Goal: Information Seeking & Learning: Learn about a topic

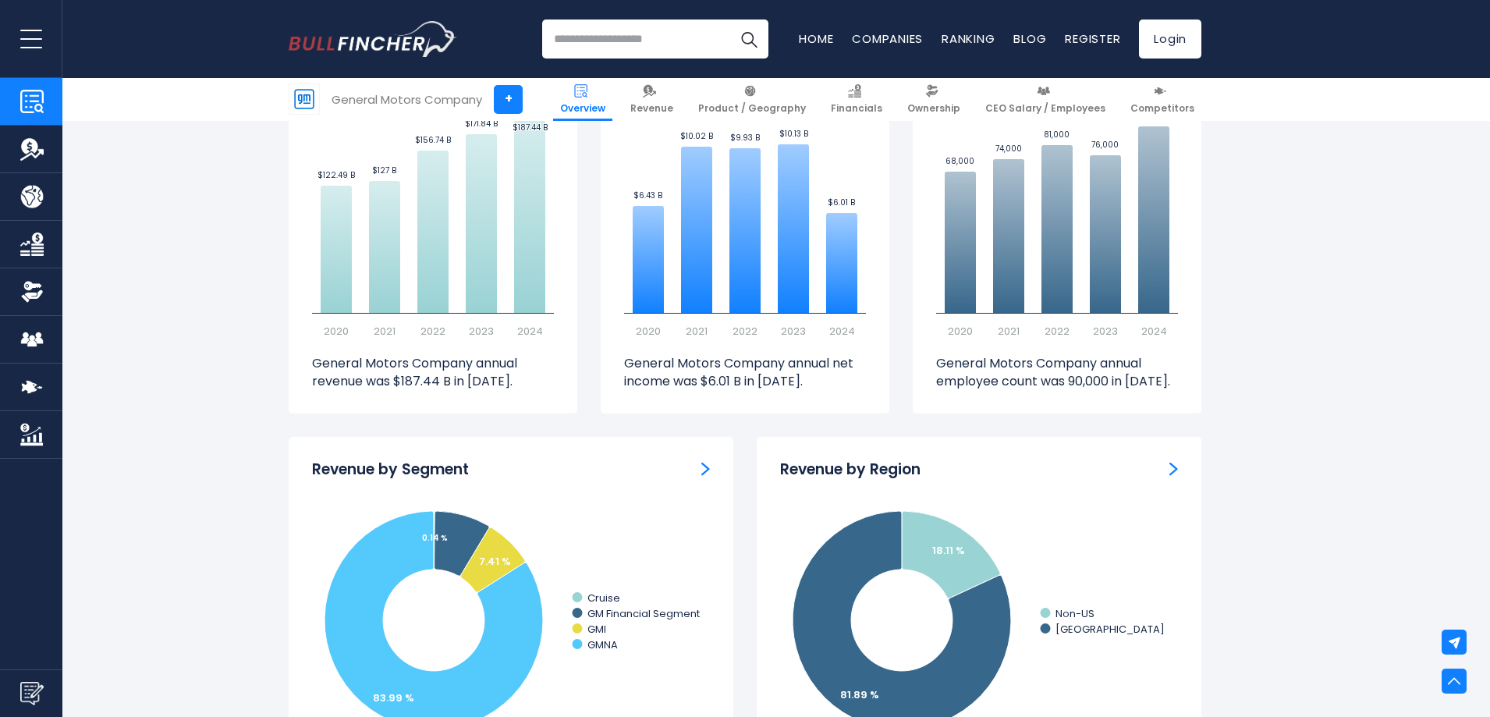
scroll to position [1134, 0]
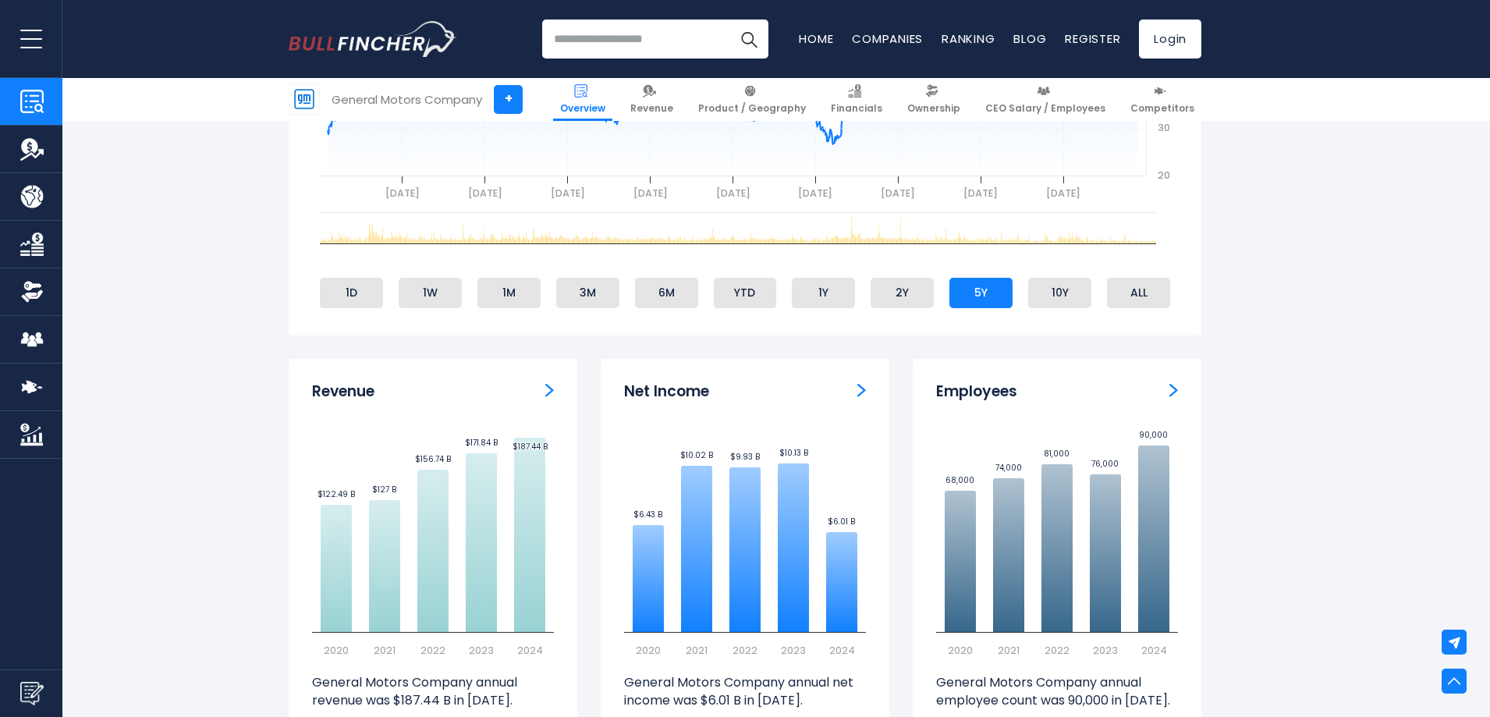
scroll to position [789, 0]
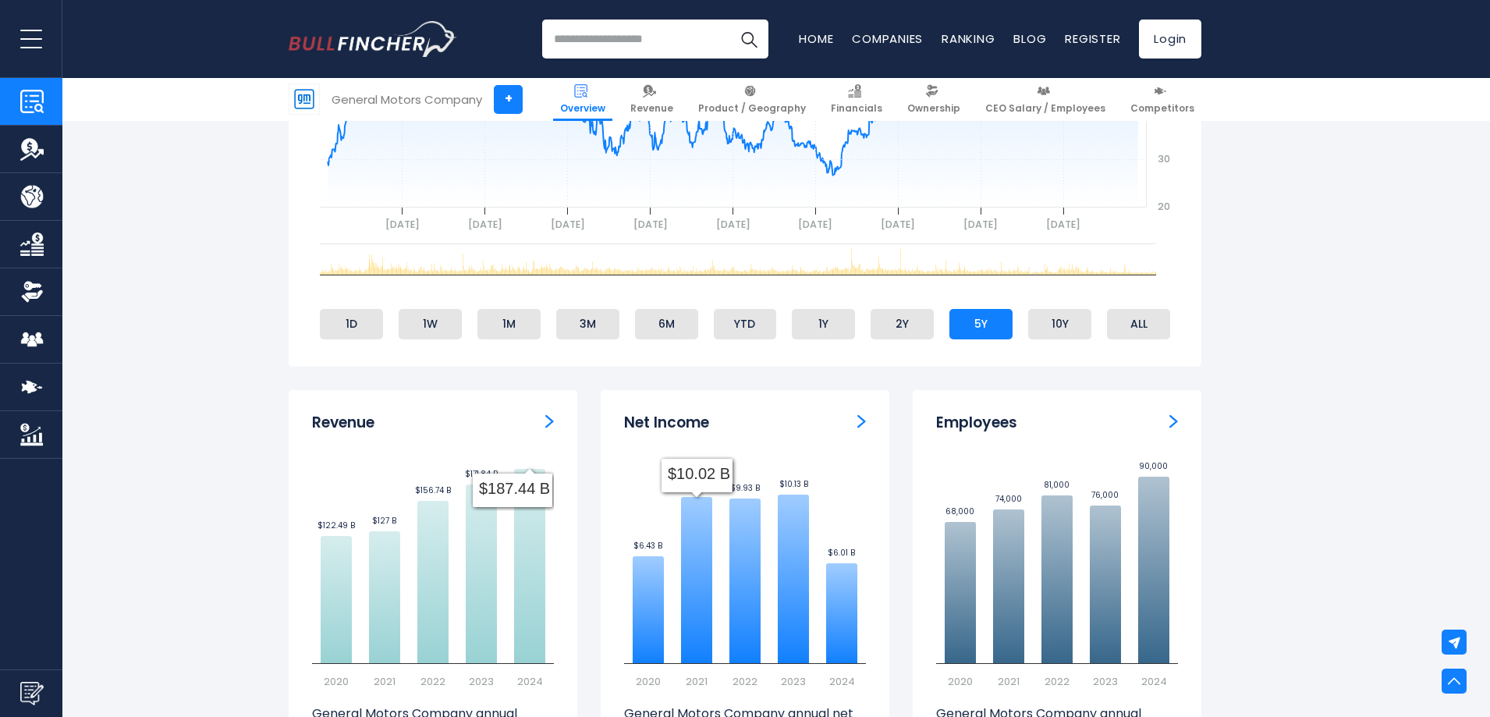
click at [512, 516] on icon "Created with Highcharts 12.1.2 $122.49 B ​ $122.49 B $127 B ​ $127 B $156.74 B …" at bounding box center [433, 573] width 242 height 234
drag, startPoint x: 325, startPoint y: 413, endPoint x: 487, endPoint y: 600, distance: 247.2
click at [487, 600] on div "Revenue Created with Highcharts 12.1.2 $122.49 B ​ $122.49 B $127 B ​ $127 B $1…" at bounding box center [433, 577] width 289 height 374
click at [547, 645] on icon "Created with Highcharts 12.1.2 $122.49 B ​ $122.49 B $127 B ​ $127 B $156.74 B …" at bounding box center [433, 573] width 242 height 234
click at [496, 589] on icon at bounding box center [481, 573] width 31 height 179
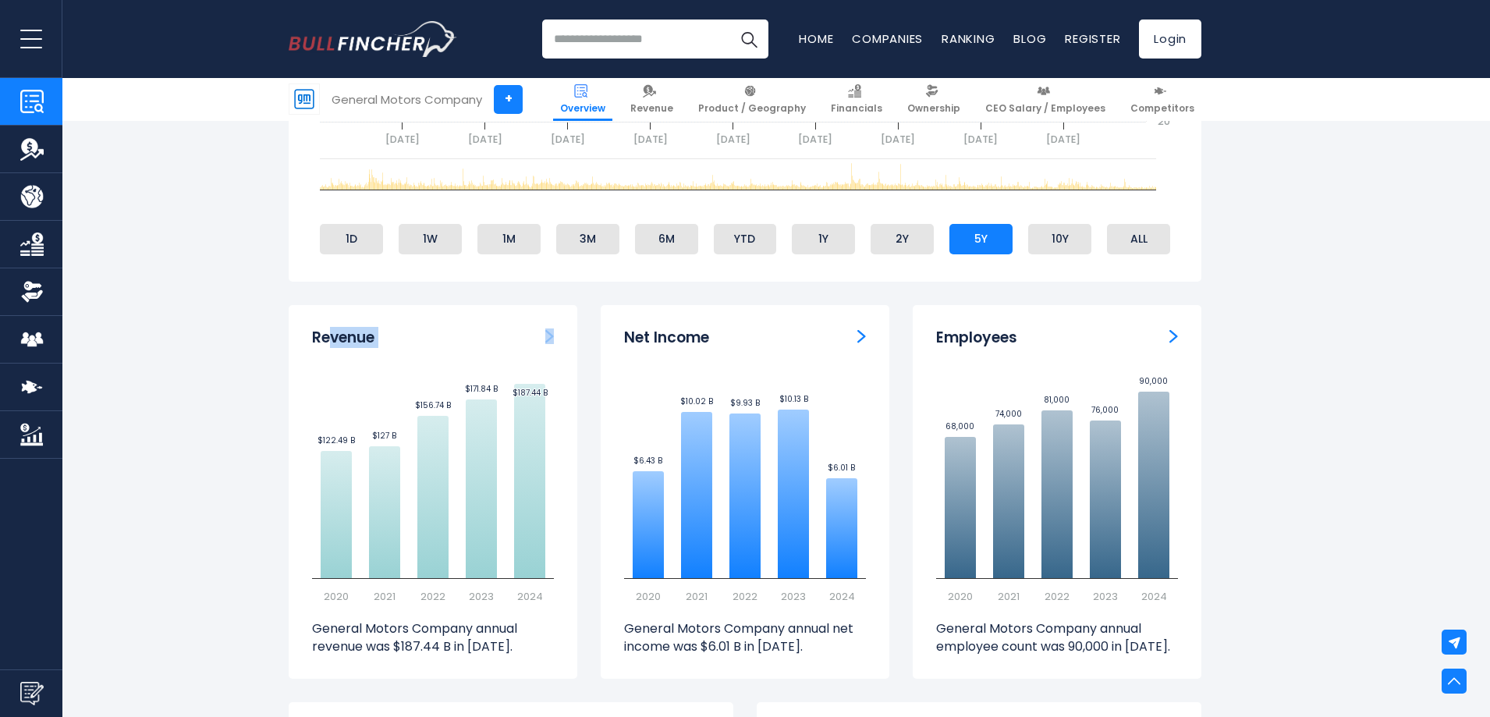
scroll to position [906, 0]
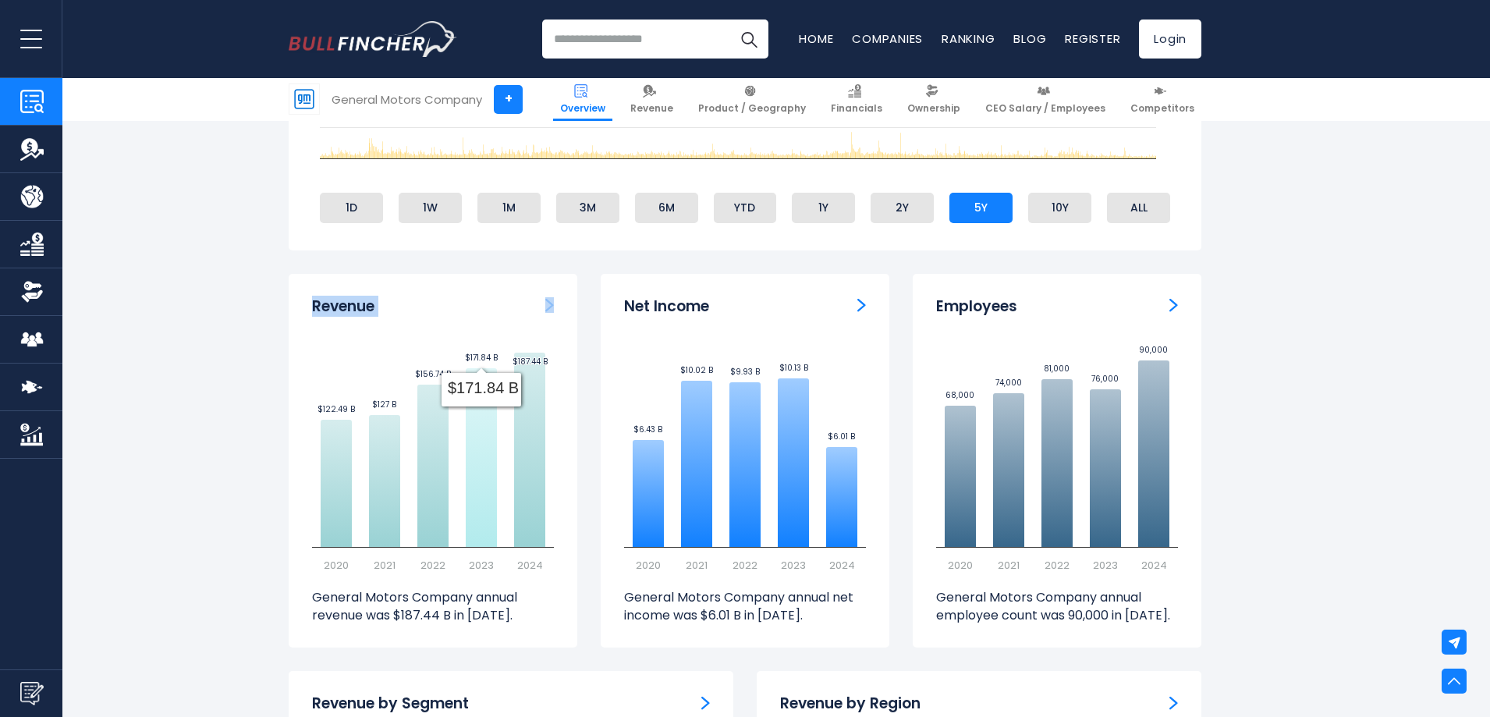
drag, startPoint x: 299, startPoint y: 285, endPoint x: 512, endPoint y: 326, distance: 217.5
click at [513, 370] on div "Revenue Created with Highcharts 12.1.2 $122.49 B ​ $122.49 B $127 B ​ $127 B $1…" at bounding box center [433, 461] width 289 height 374
click at [510, 302] on div "Revenue" at bounding box center [433, 307] width 242 height 20
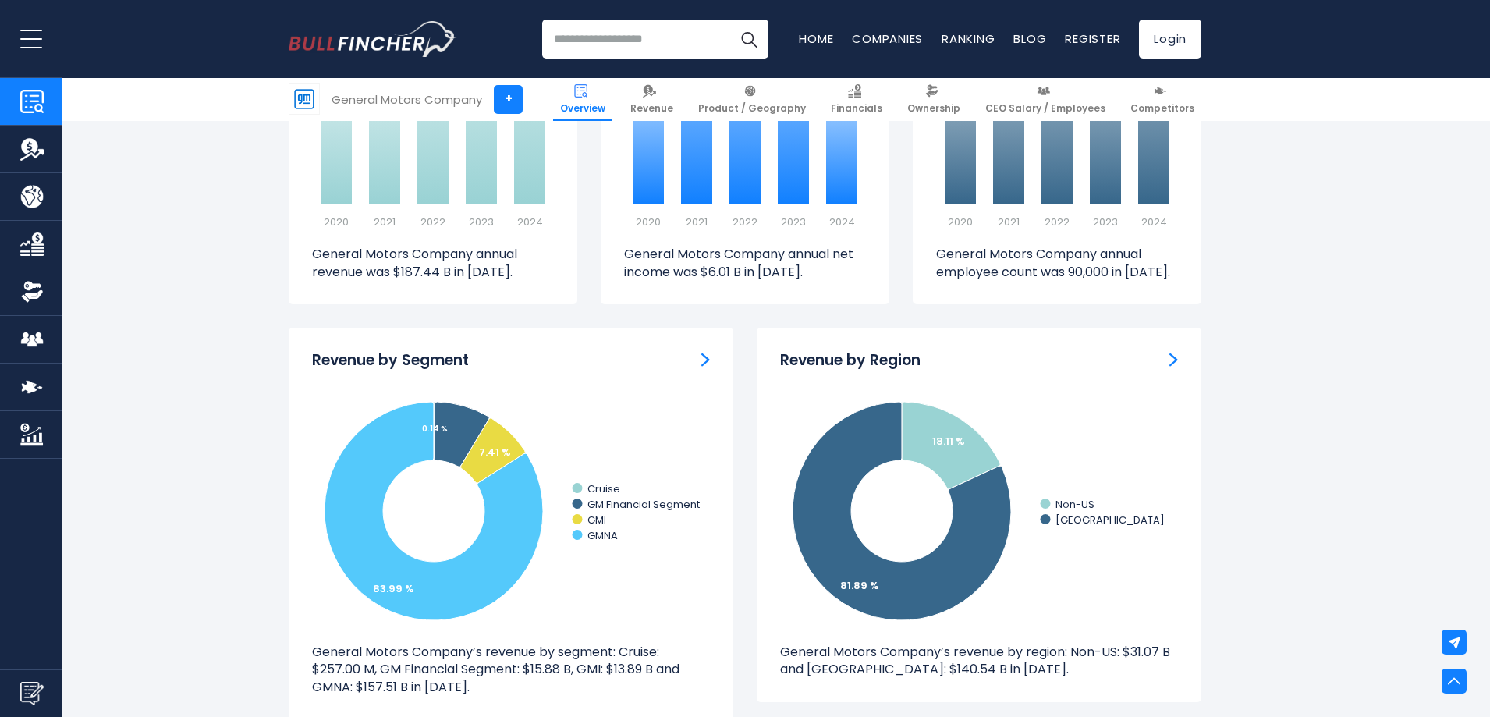
scroll to position [1342, 0]
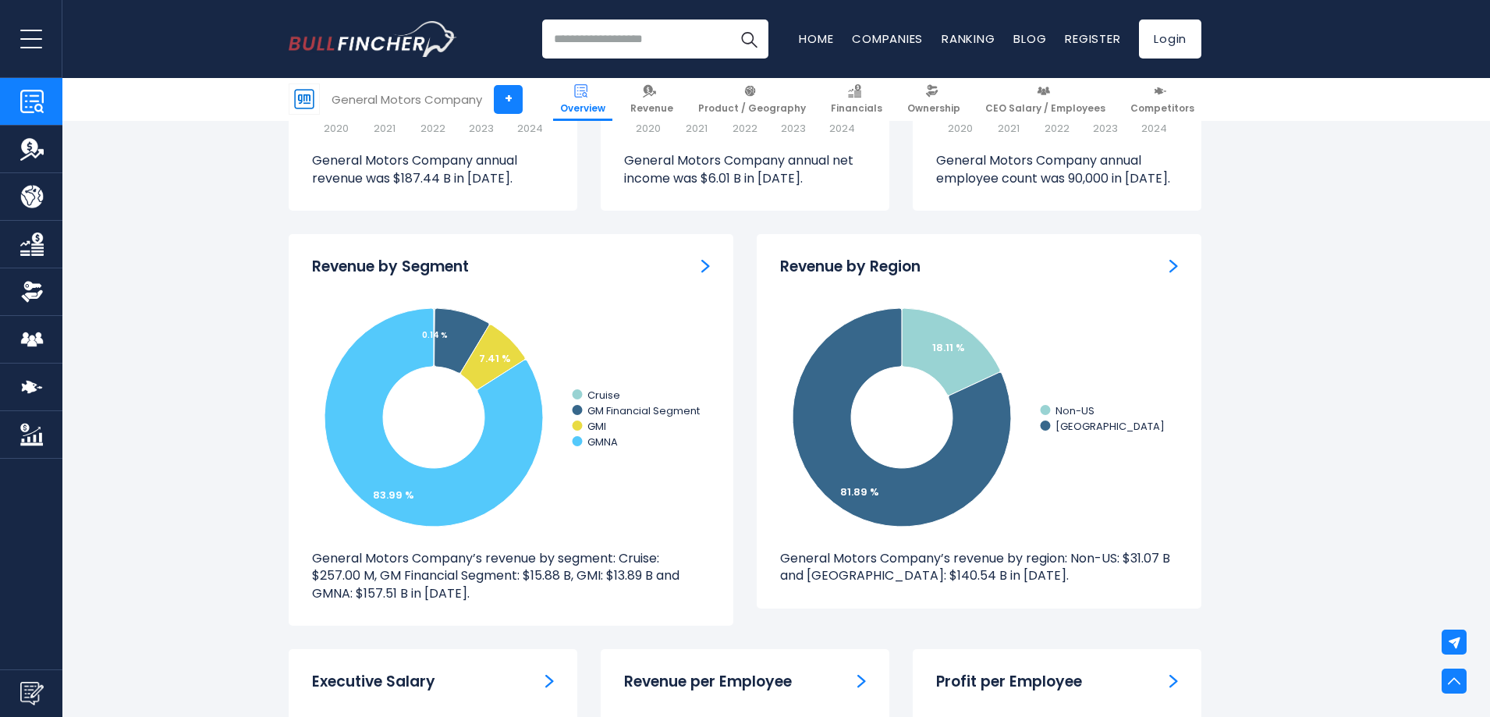
click at [707, 267] on img "Revenue by Segment" at bounding box center [705, 266] width 9 height 14
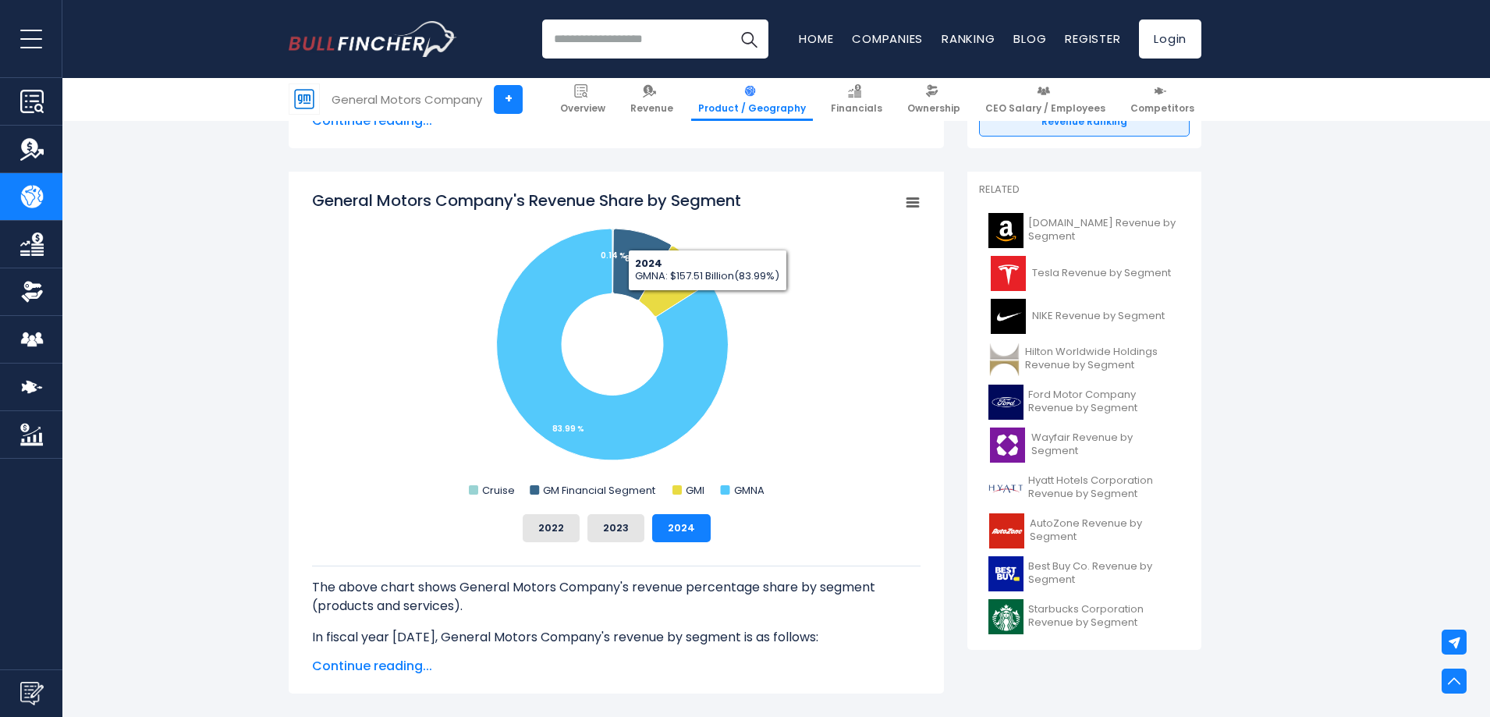
scroll to position [156, 0]
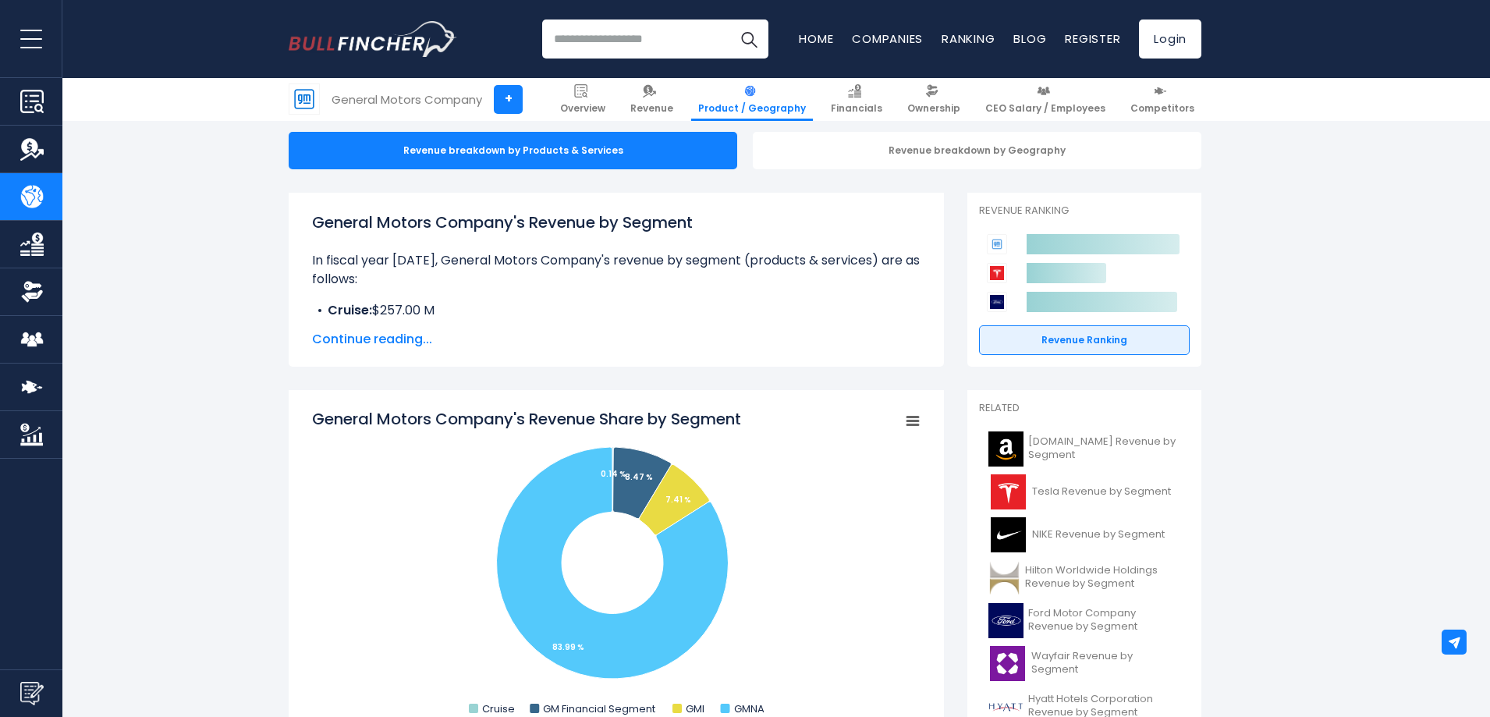
click at [390, 339] on span "Continue reading..." at bounding box center [616, 339] width 608 height 19
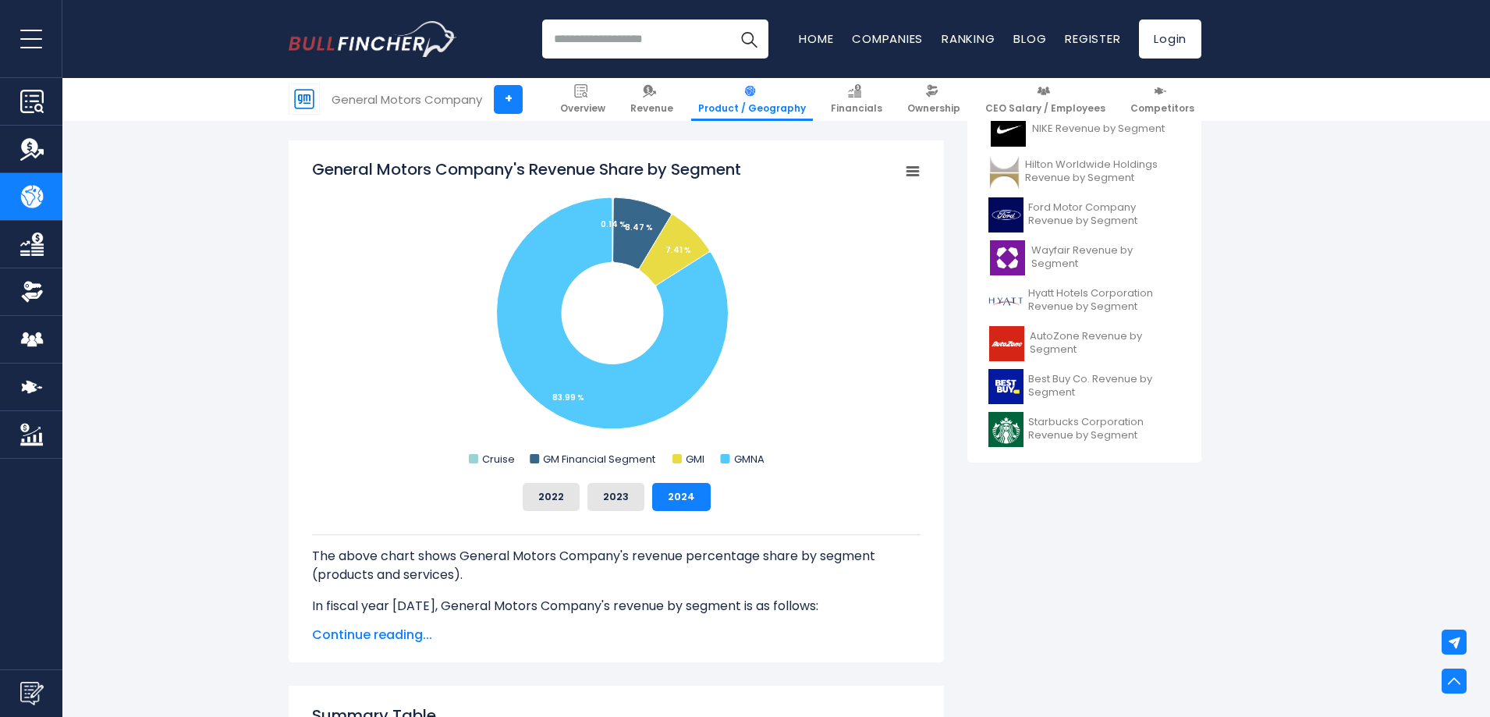
scroll to position [468, 0]
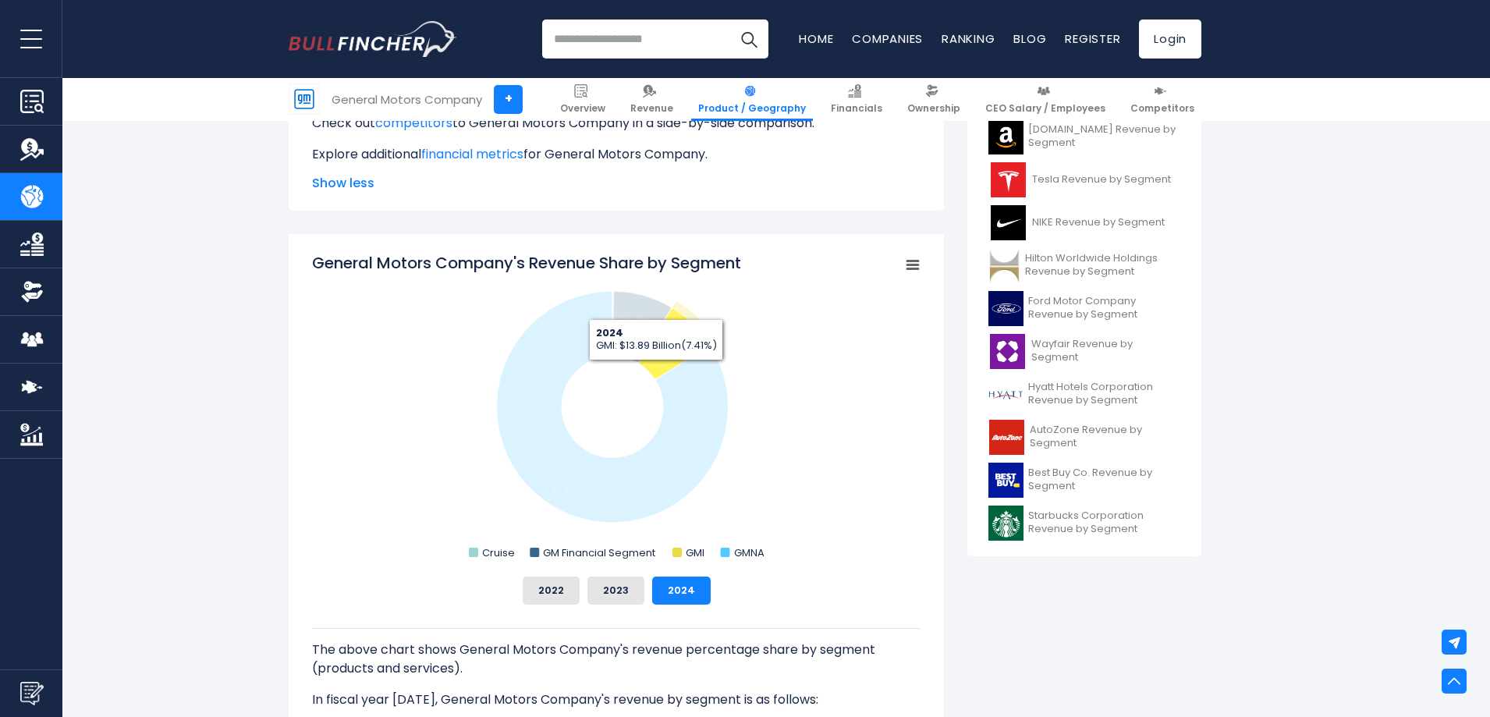
drag, startPoint x: 881, startPoint y: 260, endPoint x: 673, endPoint y: 405, distance: 253.2
click at [671, 402] on icon "Created with Highcharts 12.1.2 Chart context menu General Motors Company's Reve…" at bounding box center [616, 408] width 608 height 312
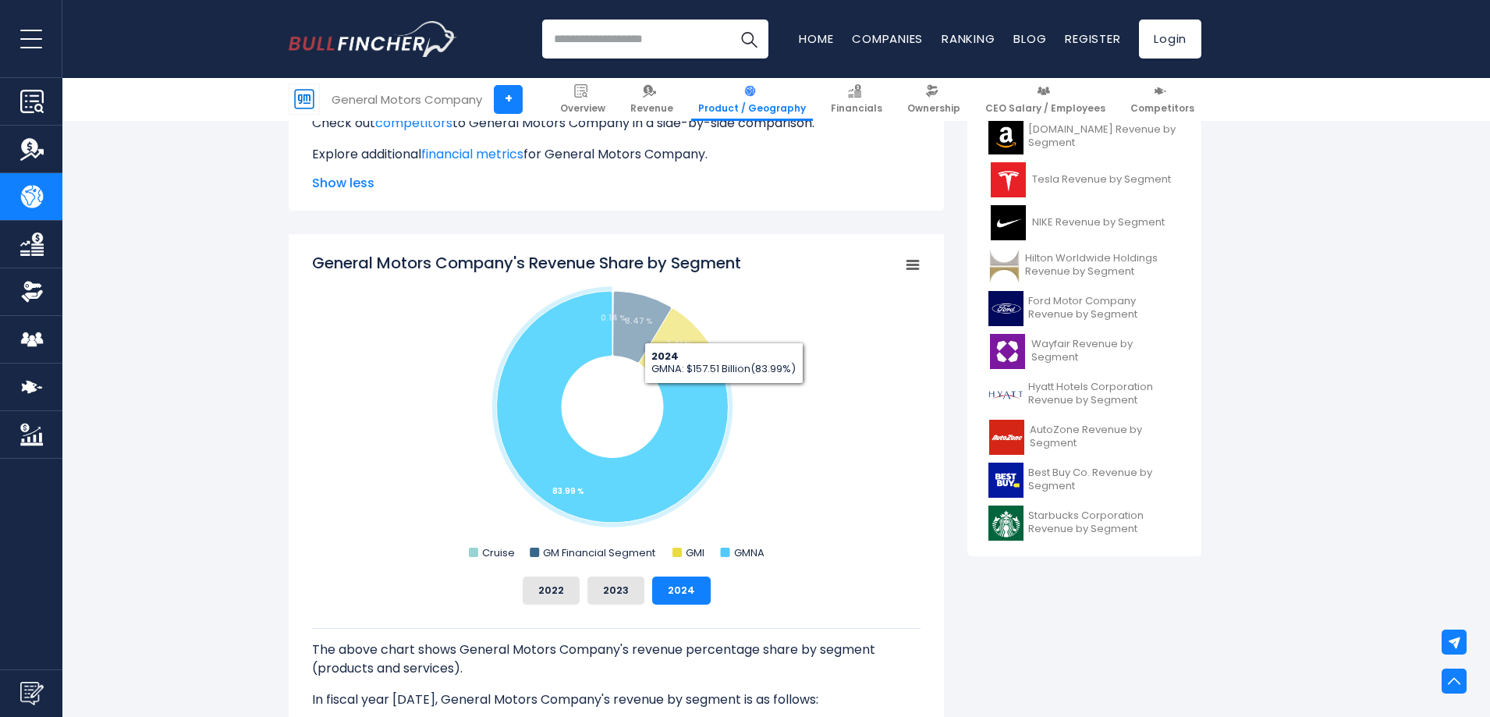
click at [807, 382] on rect "General Motors Company's Revenue Share by Segment" at bounding box center [616, 408] width 608 height 312
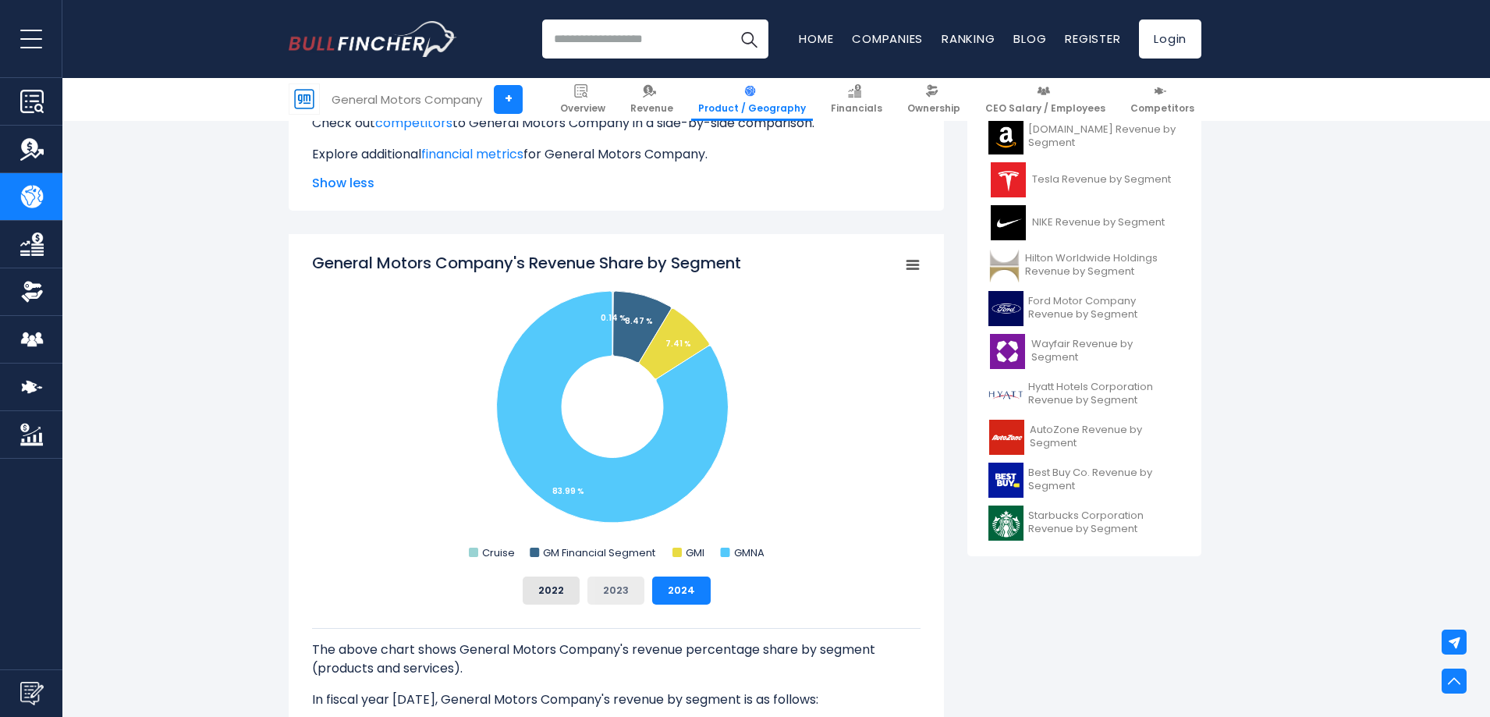
click at [616, 587] on button "2023" at bounding box center [615, 590] width 57 height 28
click at [661, 587] on button "2024" at bounding box center [681, 590] width 59 height 28
click at [629, 587] on button "2023" at bounding box center [615, 590] width 57 height 28
click at [555, 585] on button "2022" at bounding box center [551, 590] width 57 height 28
click at [697, 586] on button "2024" at bounding box center [681, 590] width 59 height 28
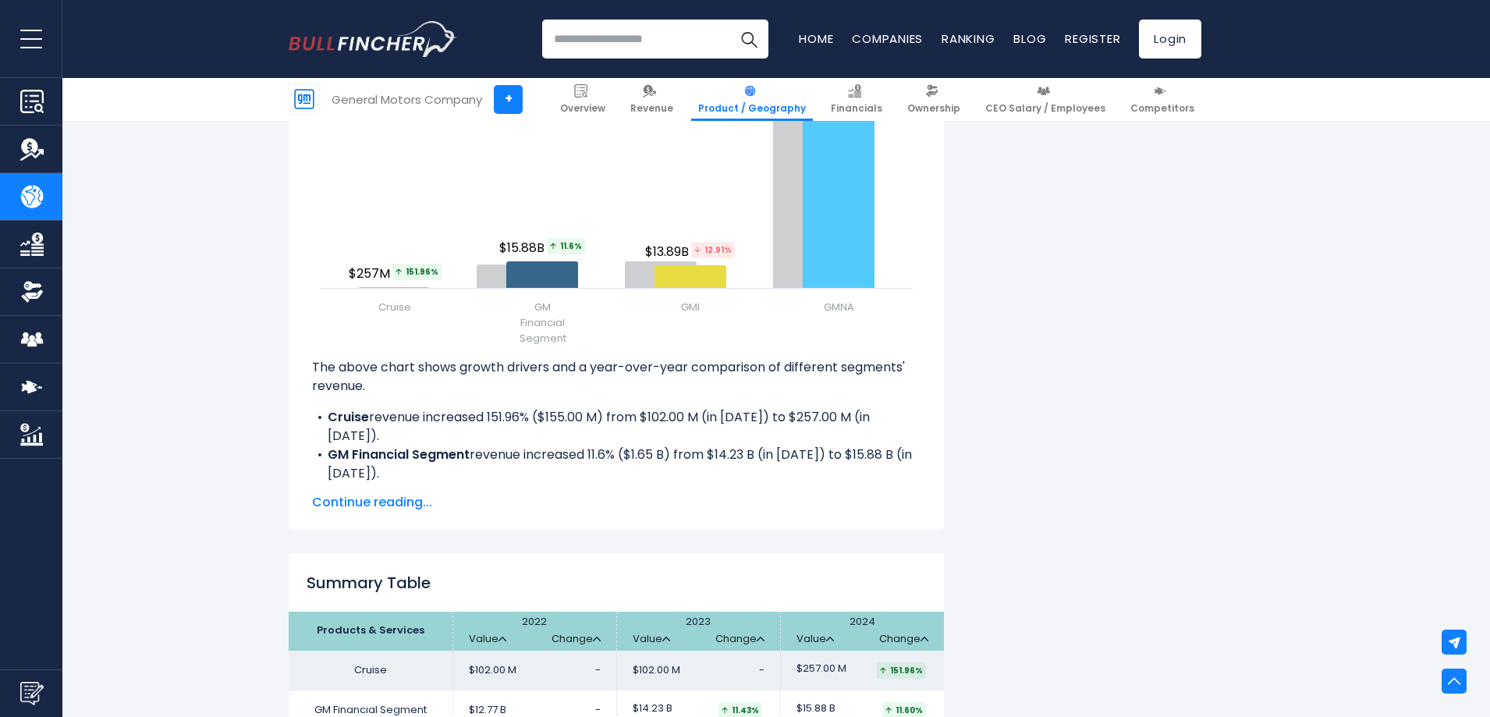
scroll to position [2122, 0]
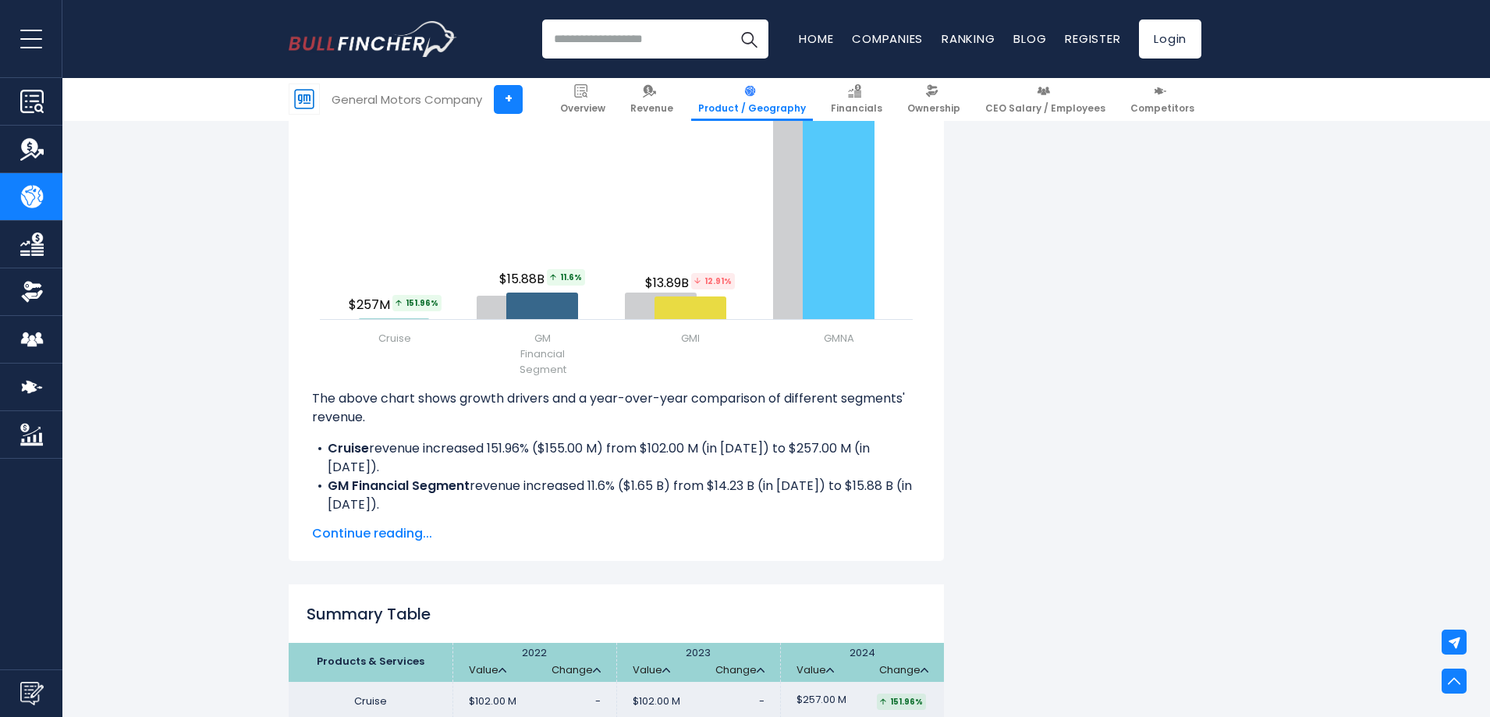
click at [400, 537] on span "Continue reading..." at bounding box center [616, 533] width 608 height 19
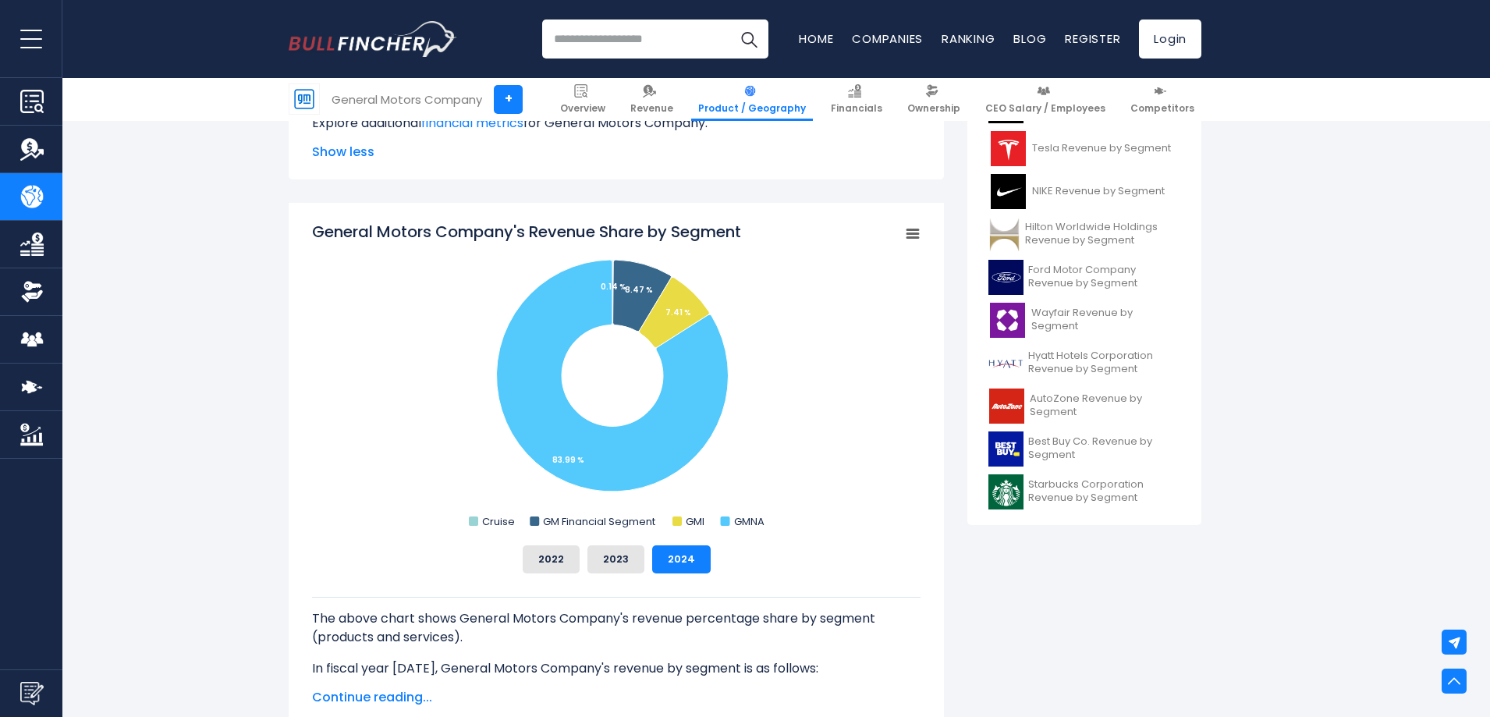
scroll to position [530, 0]
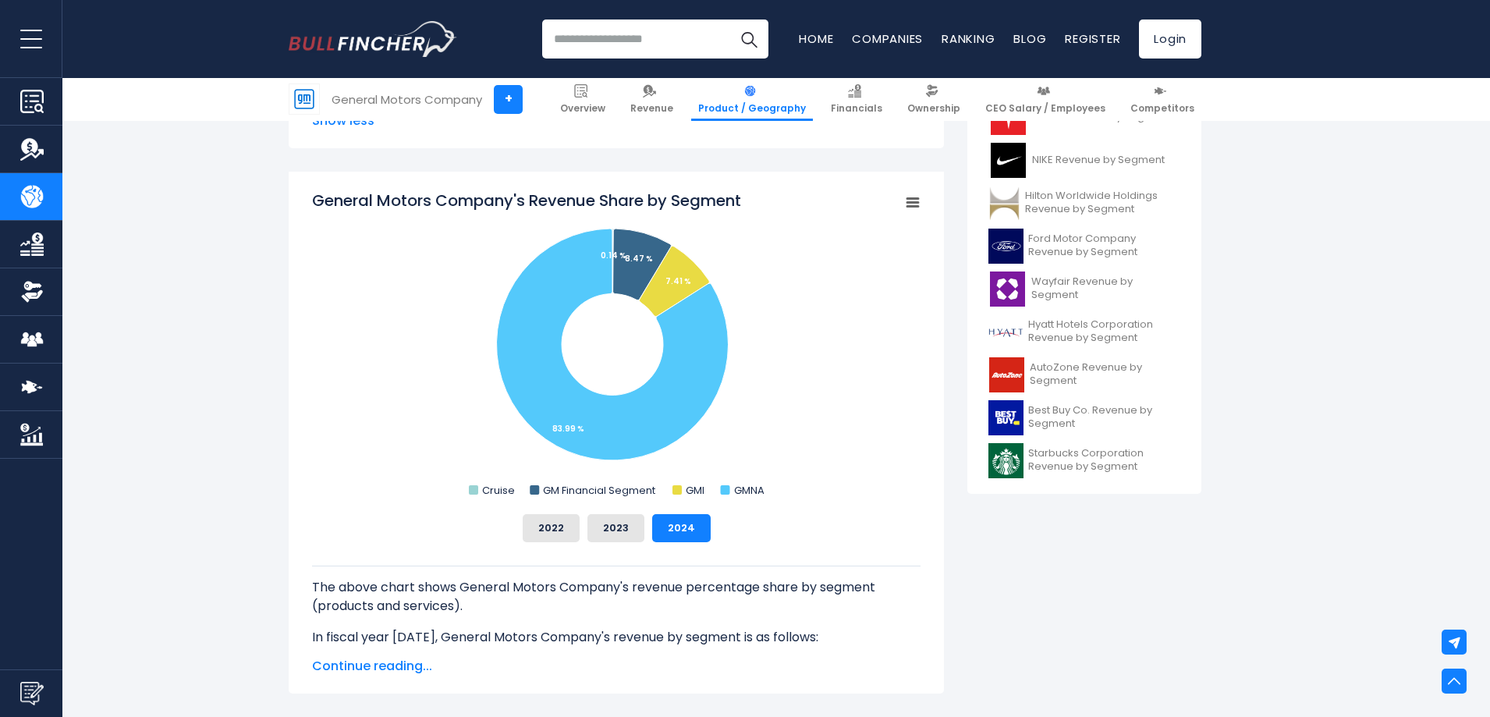
click at [411, 665] on span "Continue reading..." at bounding box center [616, 666] width 608 height 19
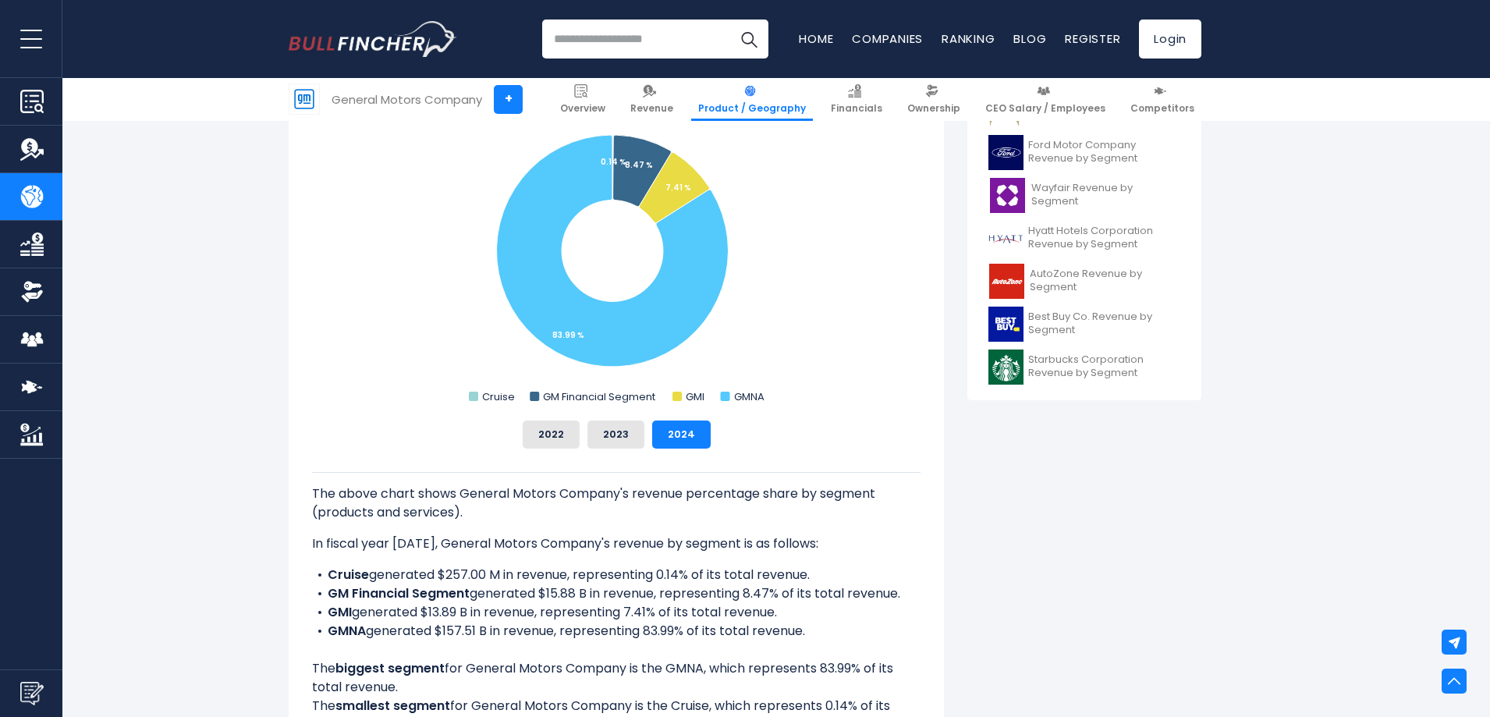
scroll to position [655, 0]
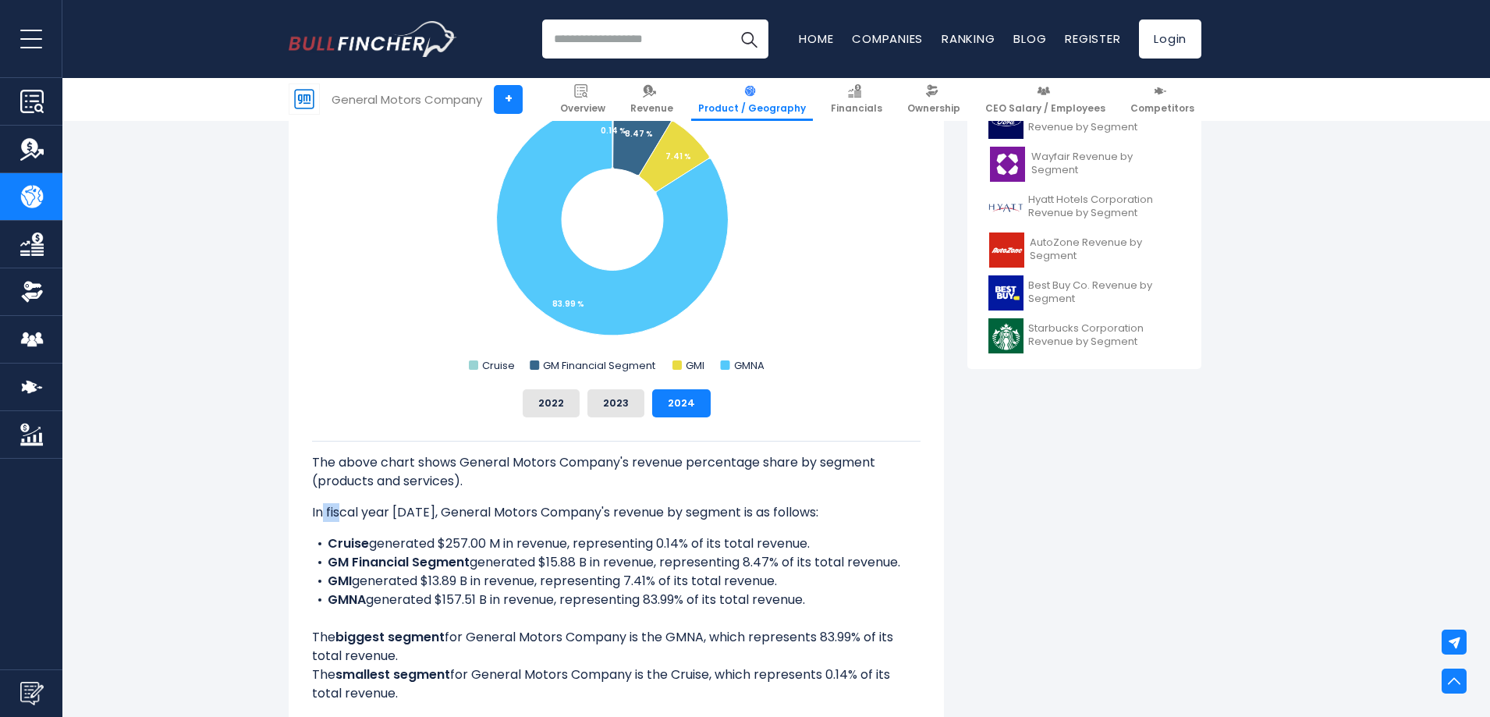
drag, startPoint x: 320, startPoint y: 509, endPoint x: 342, endPoint y: 509, distance: 22.6
click at [342, 509] on p "In fiscal year [DATE], General Motors Company's revenue by segment is as follow…" at bounding box center [616, 512] width 608 height 19
drag, startPoint x: 310, startPoint y: 508, endPoint x: 811, endPoint y: 500, distance: 501.6
click at [811, 500] on div "General Motors Company's Revenue Share by Segment Created with Highcharts 12.1.…" at bounding box center [616, 398] width 655 height 703
click at [811, 500] on div "The above chart shows General Motors Company's revenue percentage share by segm…" at bounding box center [616, 572] width 608 height 262
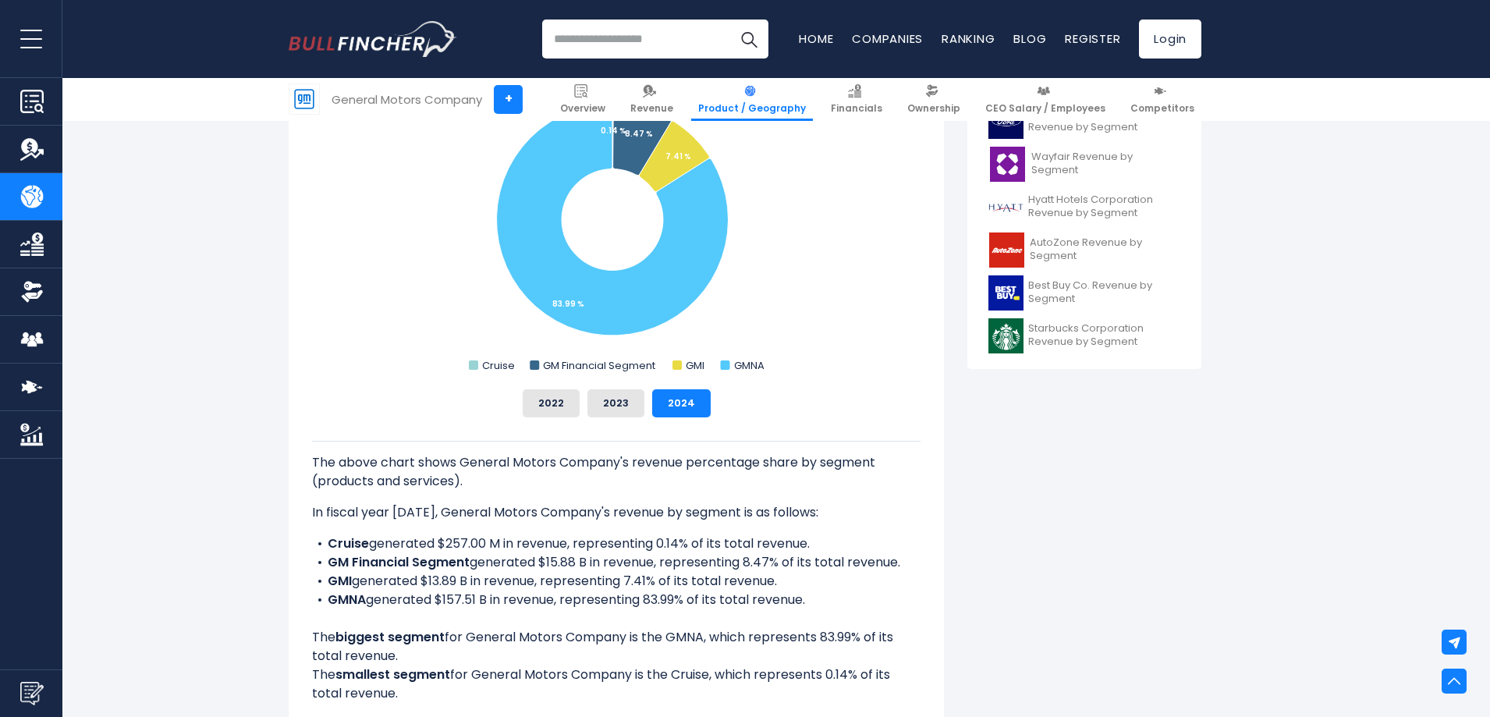
click at [310, 509] on div "General Motors Company's Revenue Share by Segment Created with Highcharts 12.1.…" at bounding box center [616, 398] width 655 height 703
drag, startPoint x: 313, startPoint y: 509, endPoint x: 821, endPoint y: 507, distance: 508.6
click at [821, 507] on p "In fiscal year [DATE], General Motors Company's revenue by segment is as follow…" at bounding box center [616, 512] width 608 height 19
copy p "In fiscal year [DATE], General Motors Company's revenue by segment is as follow…"
drag, startPoint x: 313, startPoint y: 542, endPoint x: 494, endPoint y: 688, distance: 232.4
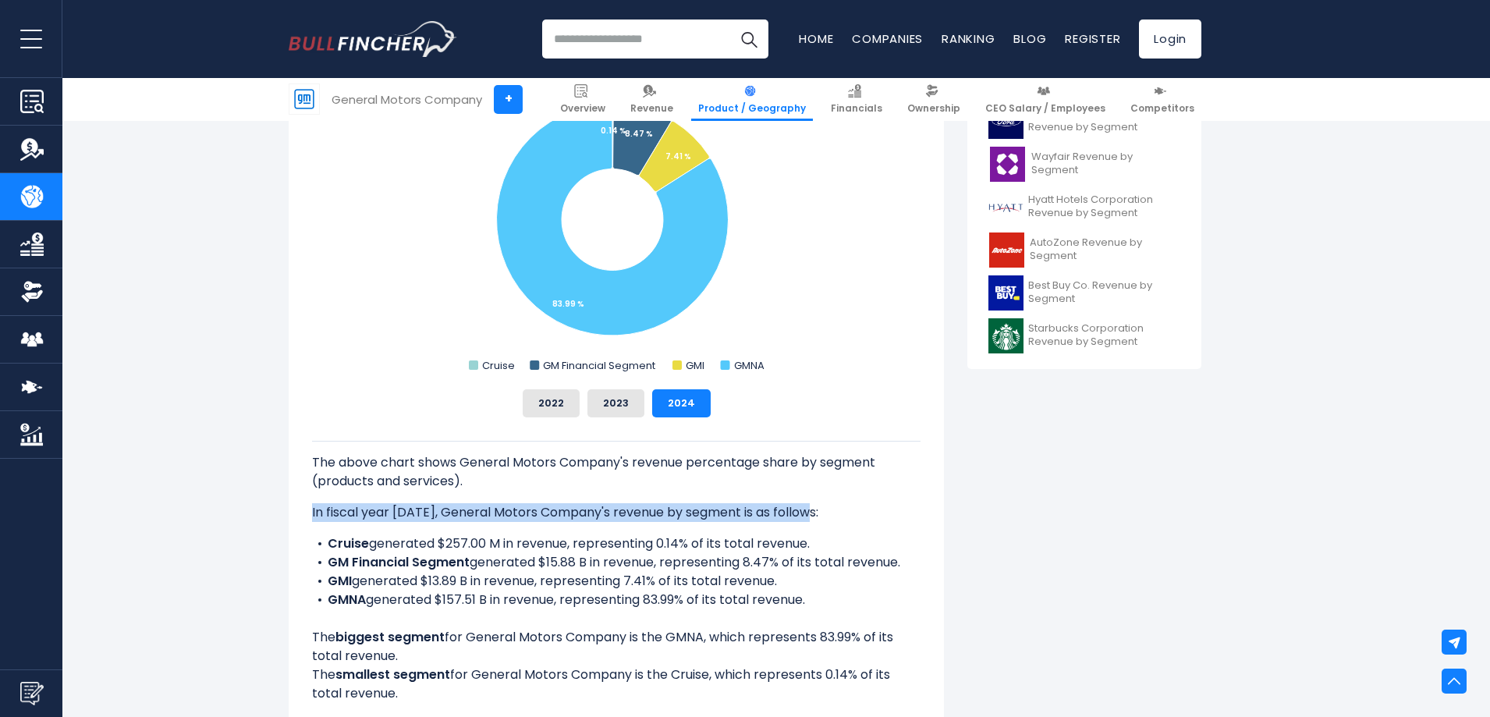
click at [494, 688] on div "The above chart shows General Motors Company's revenue percentage share by segm…" at bounding box center [616, 572] width 608 height 262
copy div "Cruise generated $257.00 M in revenue, representing 0.14% of its total revenue.…"
drag, startPoint x: 314, startPoint y: 505, endPoint x: 470, endPoint y: 693, distance: 244.8
click at [470, 693] on div "The above chart shows General Motors Company's revenue percentage share by segm…" at bounding box center [616, 572] width 608 height 262
copy div "n fiscal year [DATE], General Motors Company's revenue by segment is as follows…"
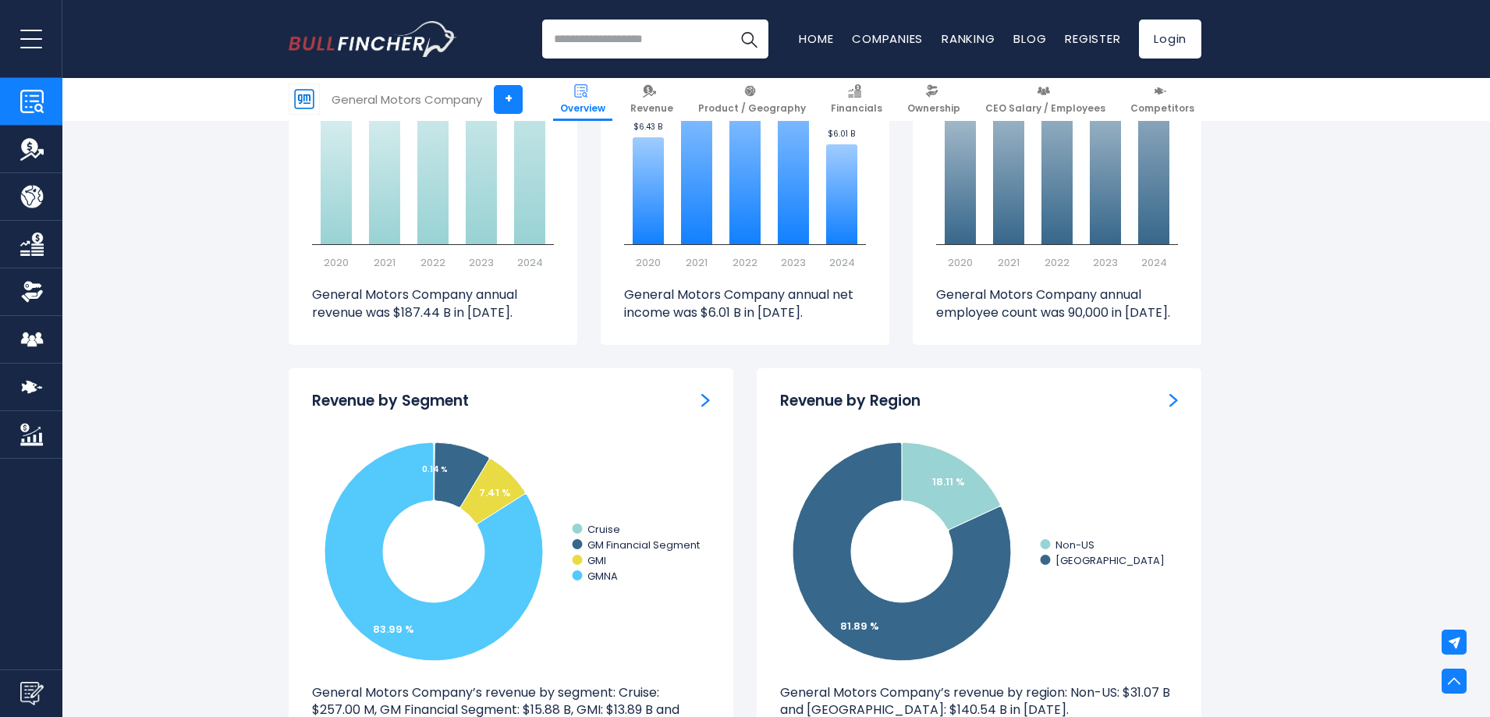
scroll to position [1215, 0]
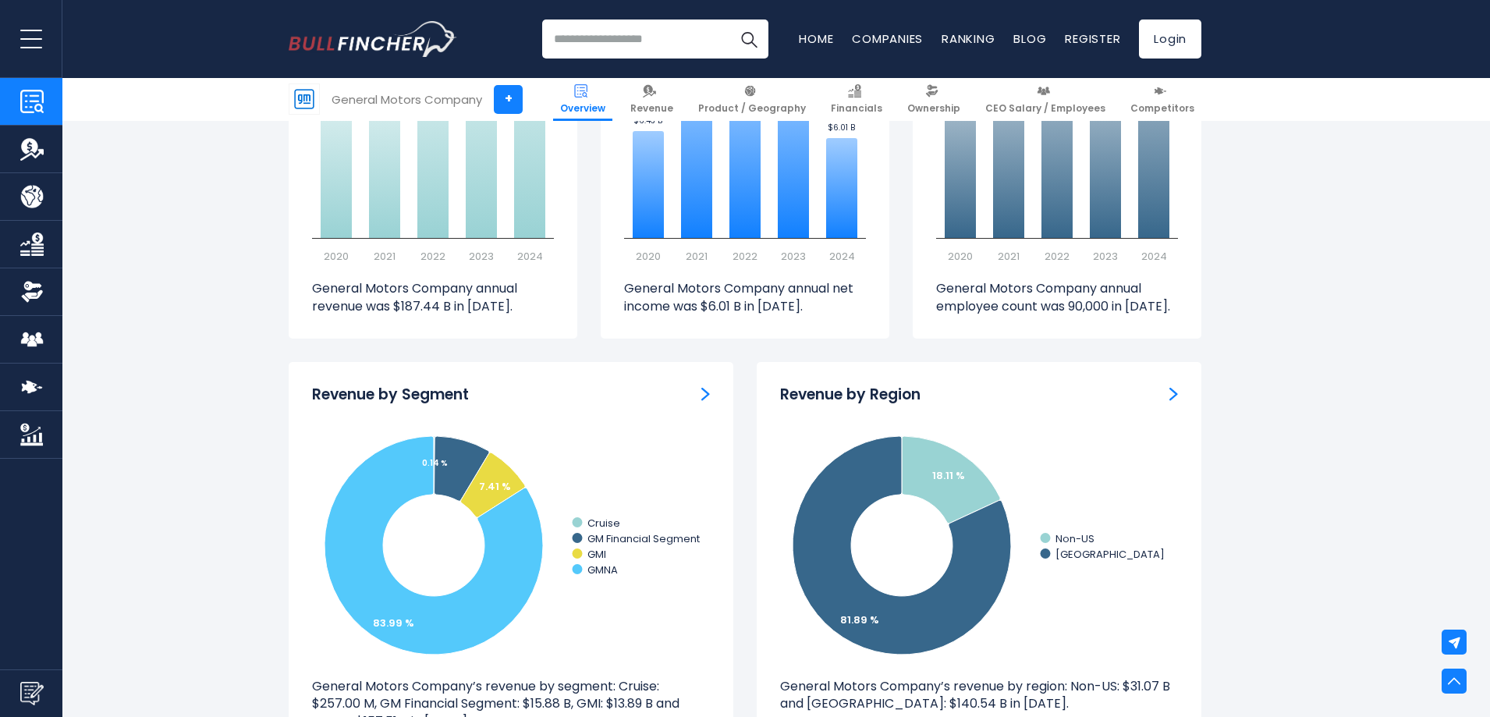
click at [701, 396] on img "Revenue by Segment" at bounding box center [705, 394] width 9 height 14
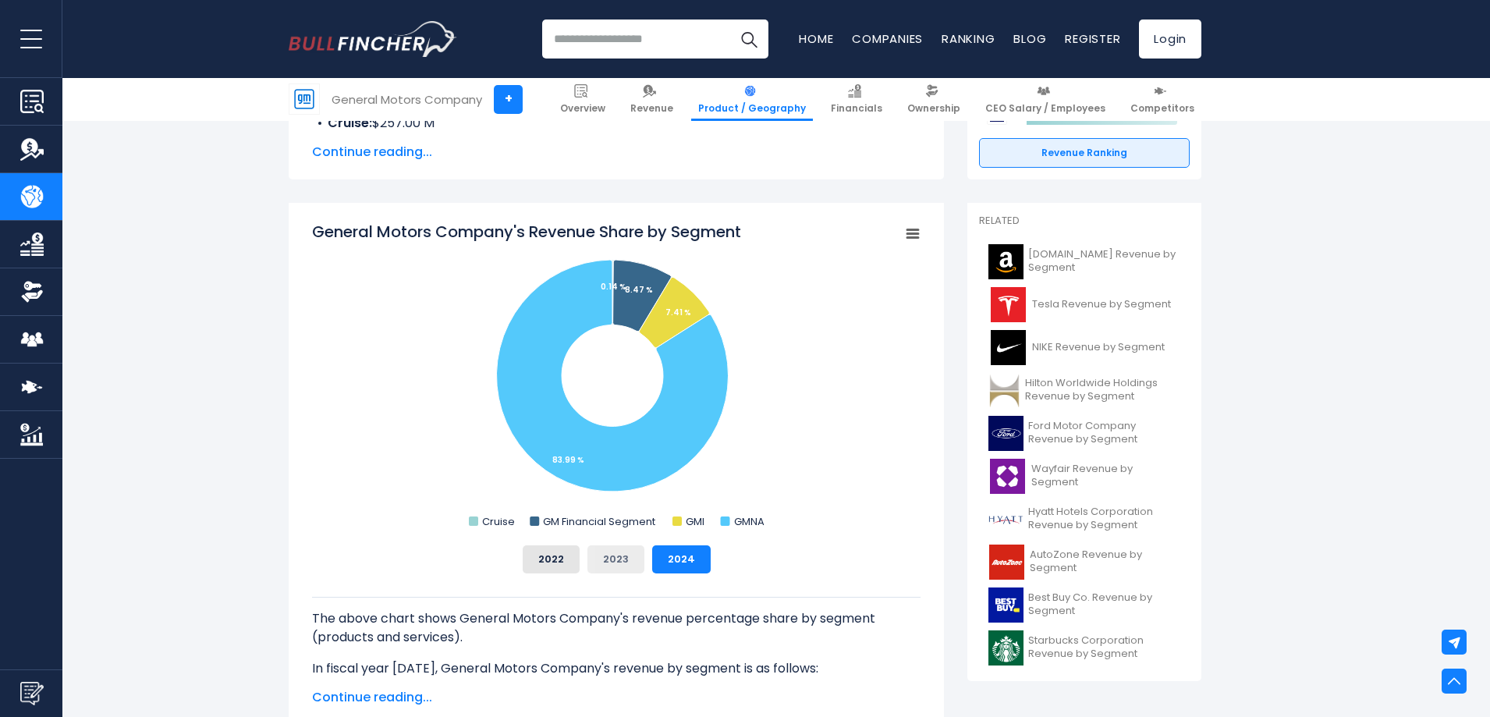
click at [628, 562] on button "2023" at bounding box center [615, 559] width 57 height 28
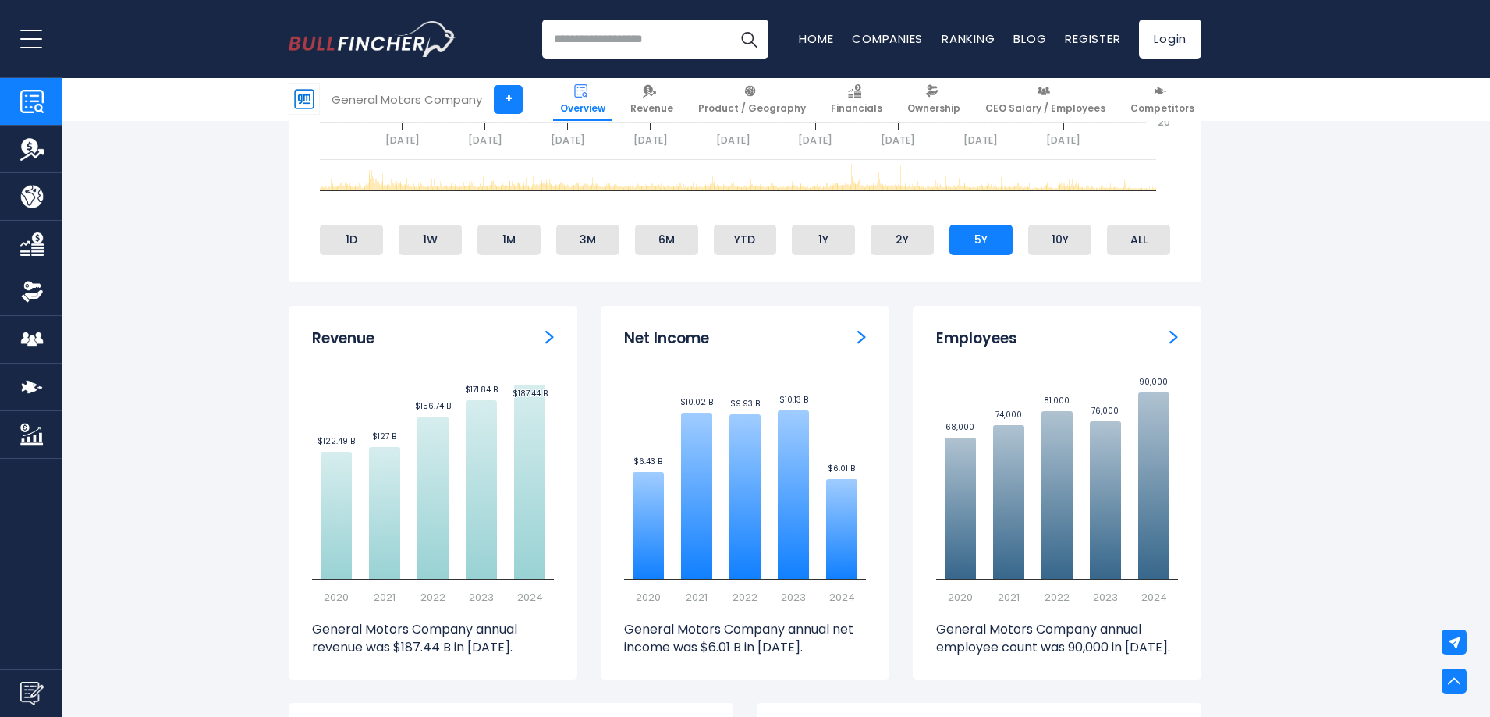
scroll to position [905, 0]
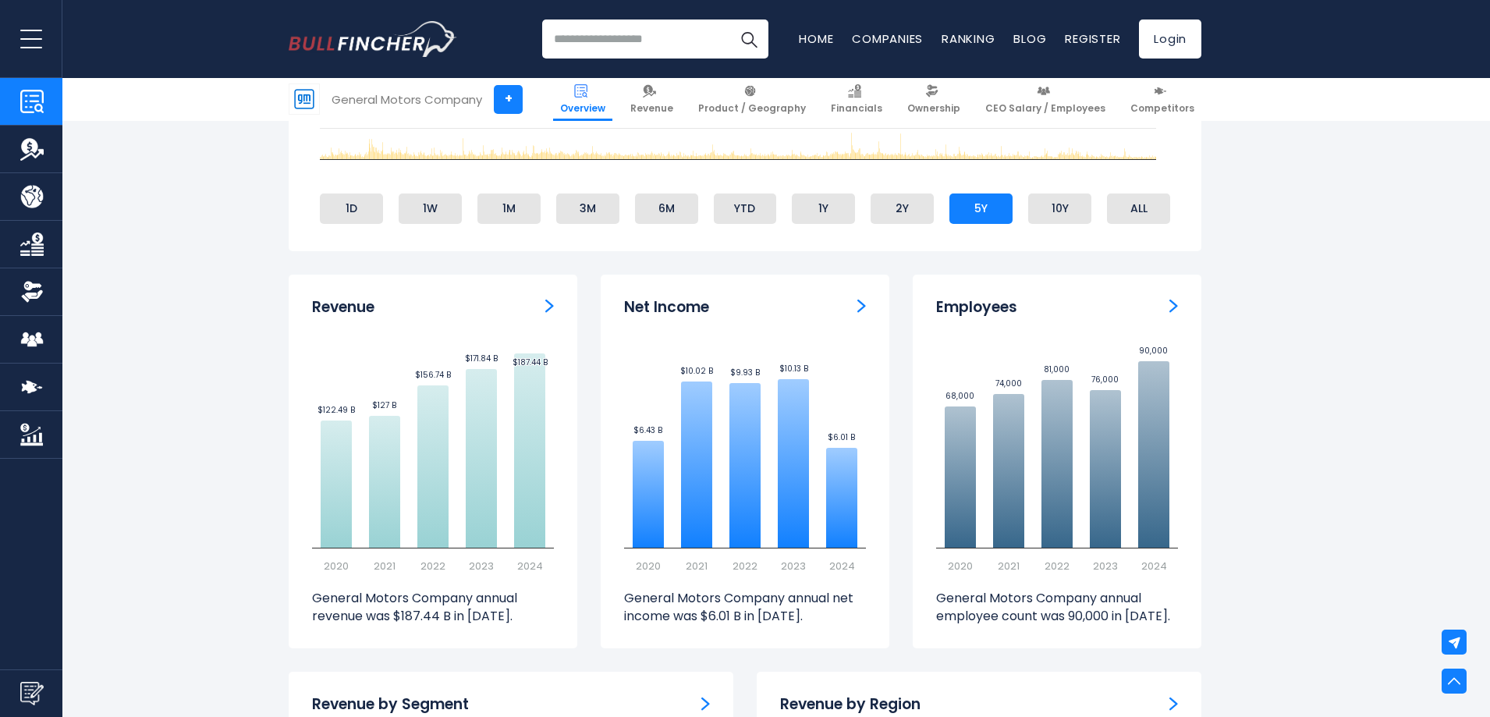
click at [352, 385] on icon "Created with Highcharts 12.1.2 $122.49 B ​ $122.49 B $127 B ​ $127 B $156.74 B …" at bounding box center [433, 457] width 242 height 234
click at [551, 307] on img "Revenue" at bounding box center [549, 306] width 9 height 14
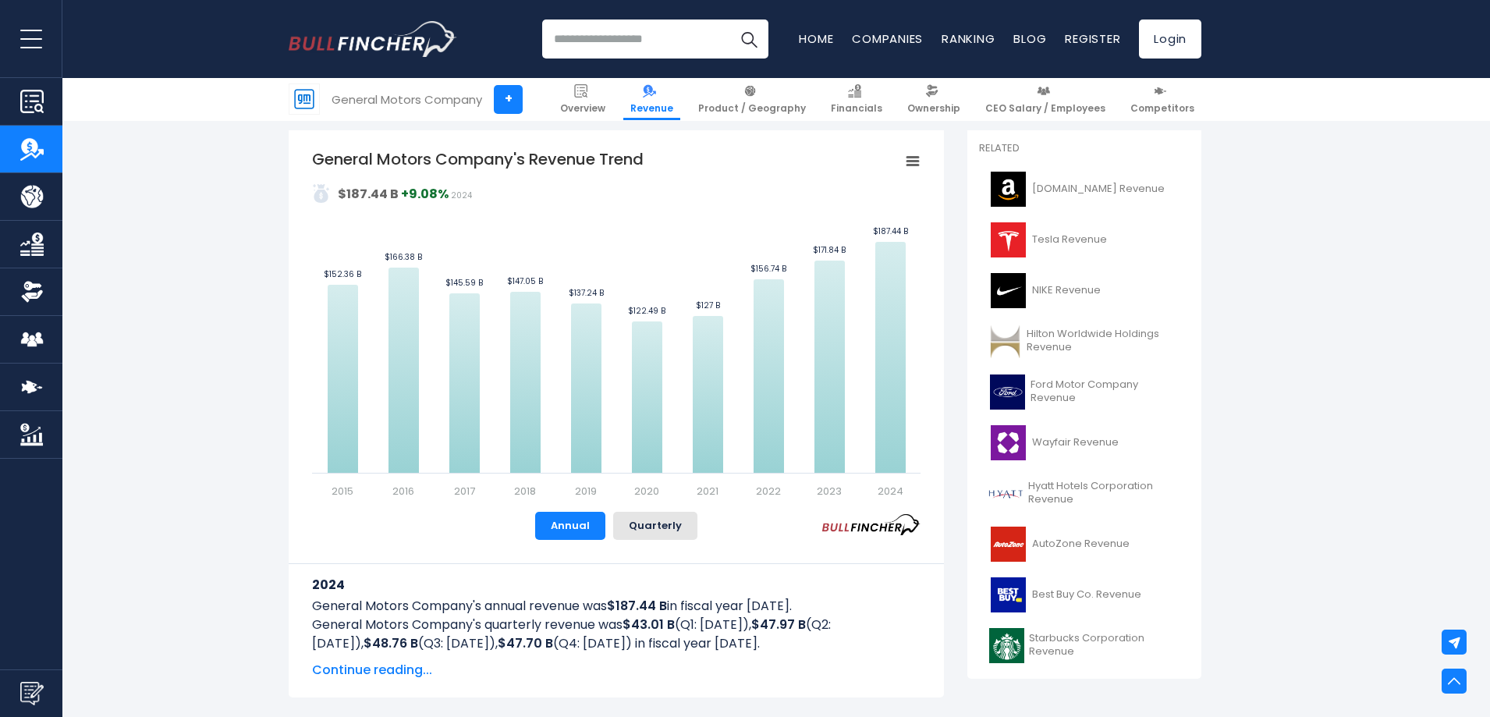
scroll to position [312, 0]
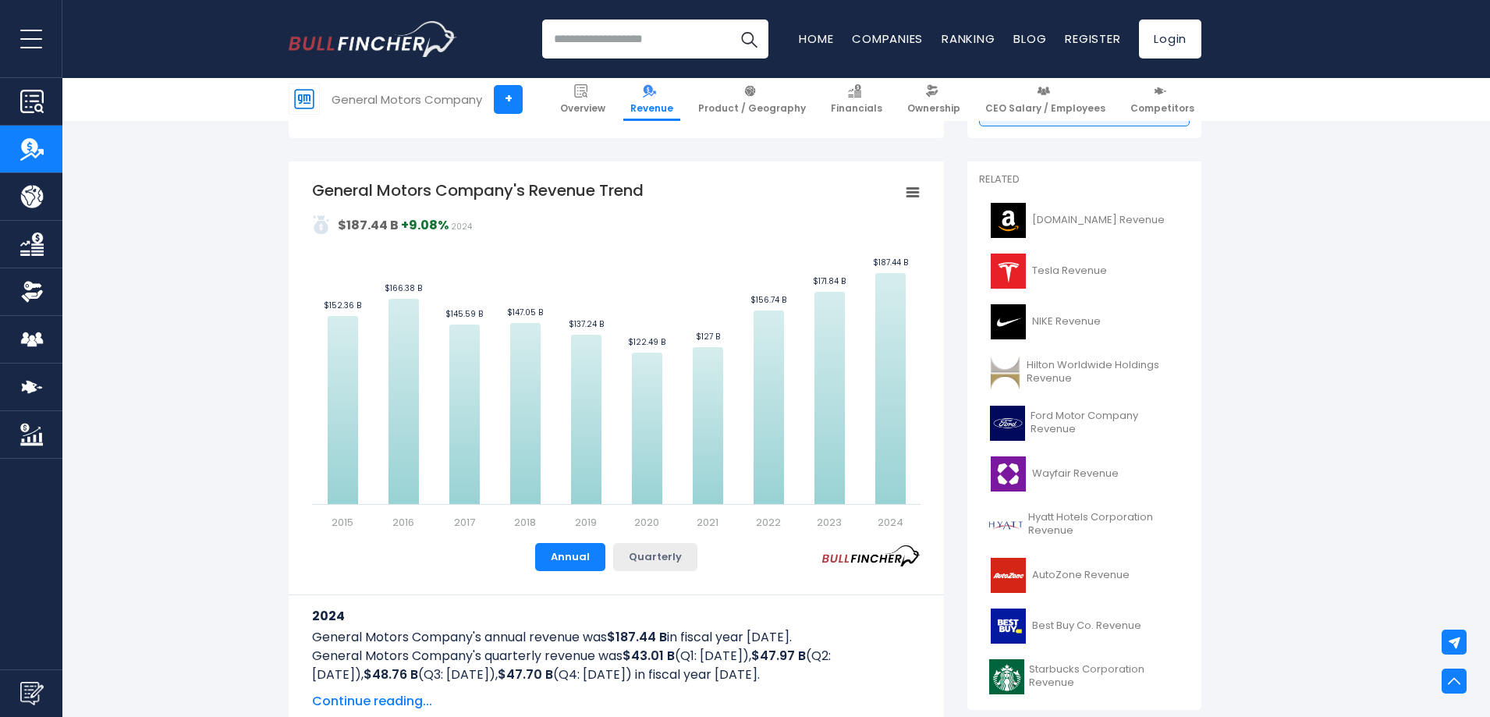
click at [656, 557] on button "Quarterly" at bounding box center [655, 557] width 84 height 28
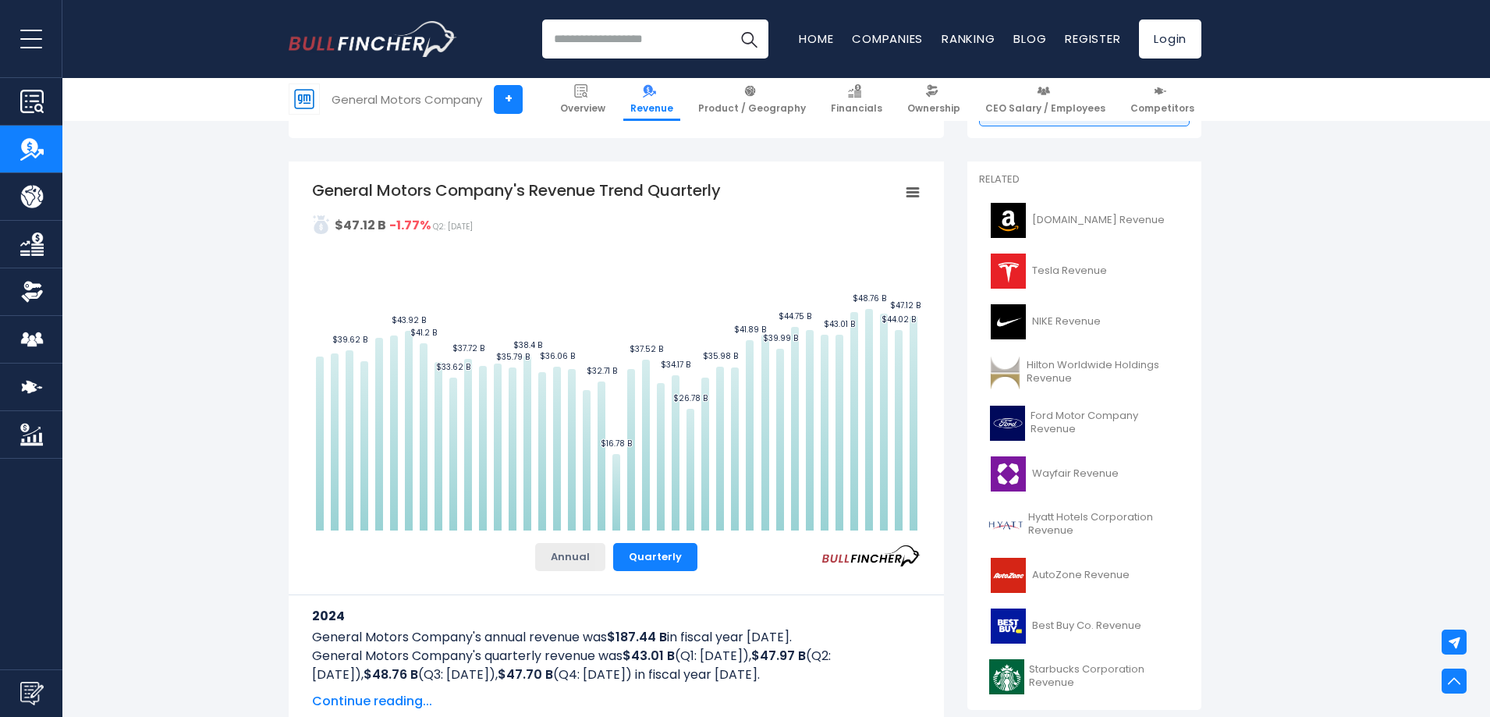
click at [578, 559] on button "Annual" at bounding box center [570, 557] width 70 height 28
